Goal: Navigation & Orientation: Understand site structure

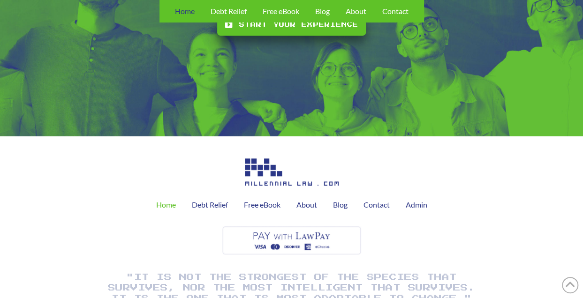
scroll to position [1734, 0]
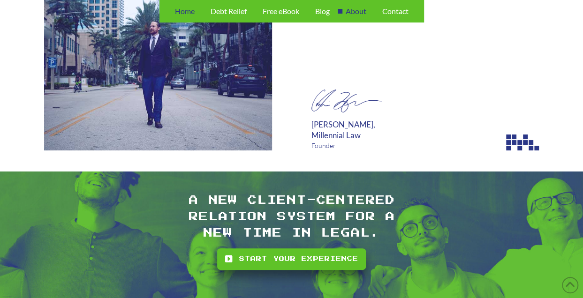
click at [357, 13] on span "About" at bounding box center [355, 10] width 21 height 7
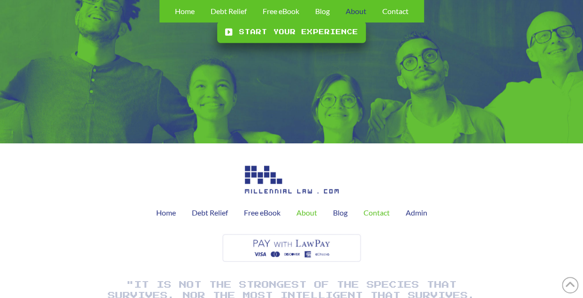
scroll to position [1153, 0]
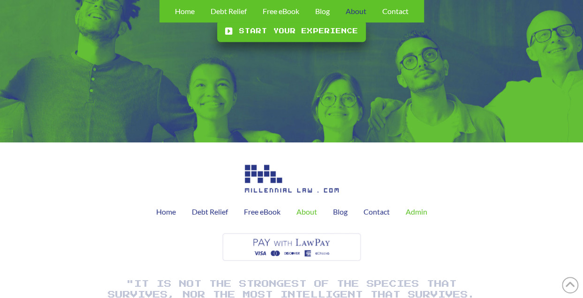
click at [417, 208] on span "Admin" at bounding box center [416, 211] width 22 height 7
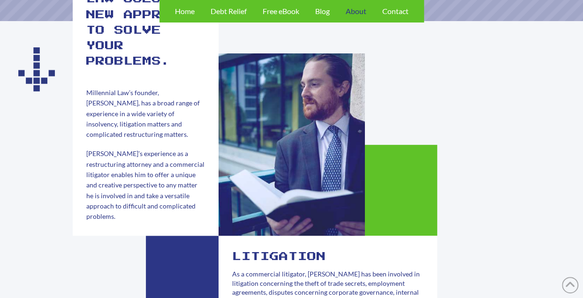
scroll to position [0, 0]
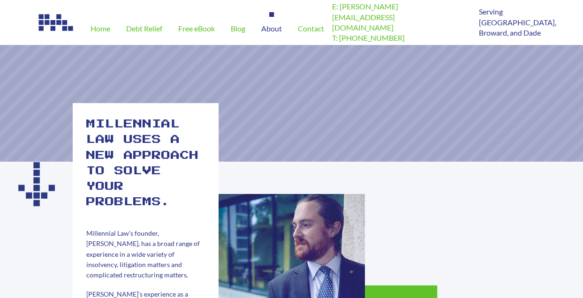
click at [272, 30] on span "About" at bounding box center [271, 28] width 21 height 7
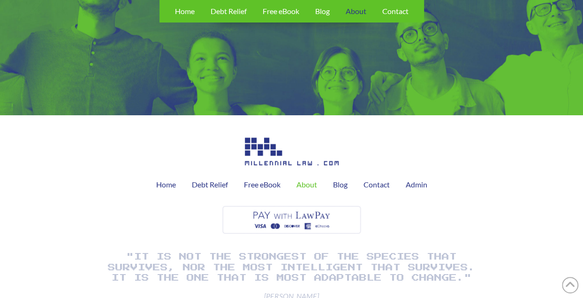
scroll to position [1200, 0]
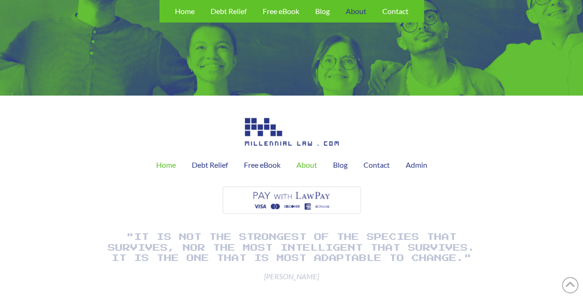
click at [164, 161] on span "Home" at bounding box center [166, 164] width 20 height 7
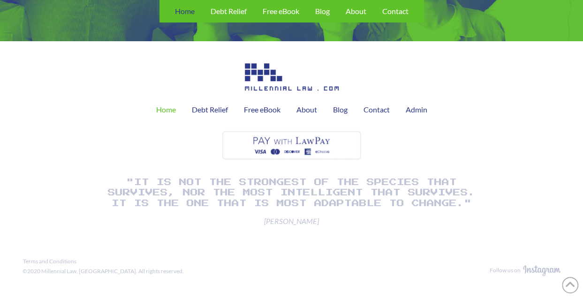
scroll to position [2078, 0]
